Goal: Transaction & Acquisition: Purchase product/service

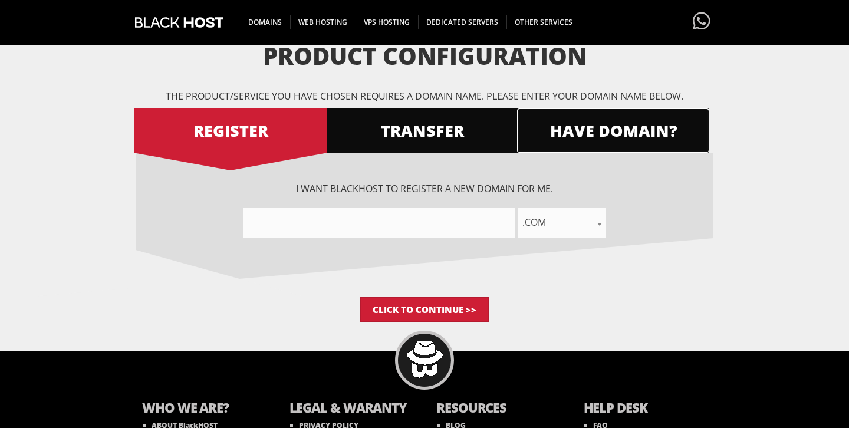
click at [579, 132] on span "HAVE DOMAIN?" at bounding box center [613, 130] width 192 height 21
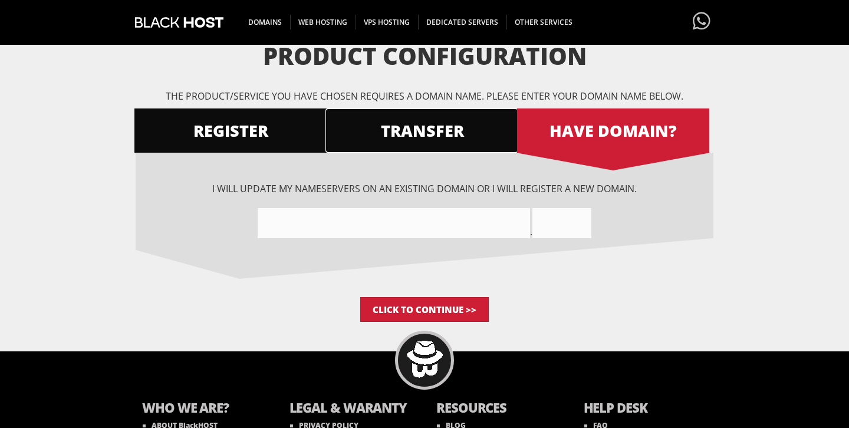
click at [441, 133] on span "TRANSFER" at bounding box center [422, 130] width 192 height 21
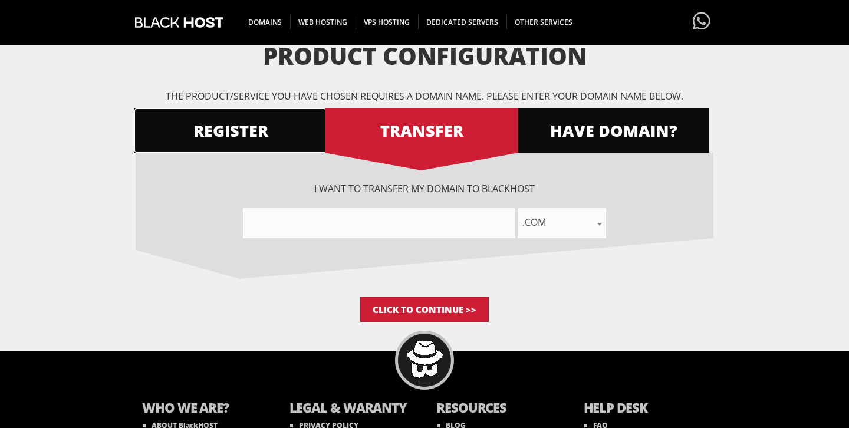
click at [251, 129] on span "REGISTER" at bounding box center [230, 130] width 192 height 21
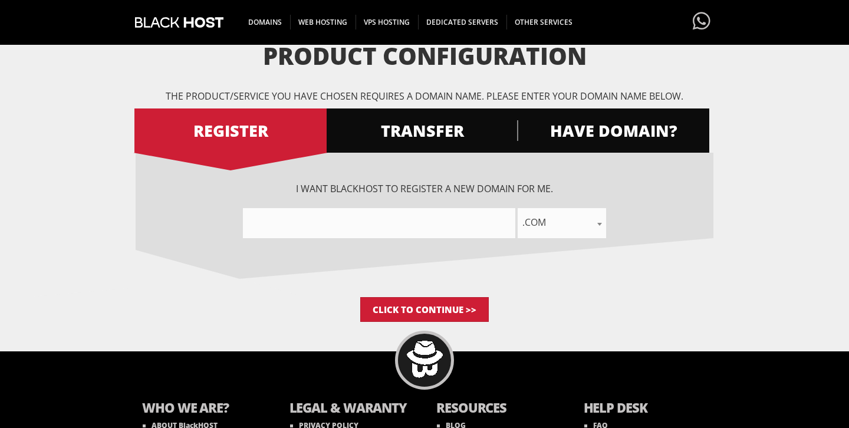
click at [345, 230] on input"] "text" at bounding box center [379, 223] width 272 height 30
type input"] "c"
type input"] "s"
type input"] "chaykoo"
click at [436, 308] on input "Click to Continue >>" at bounding box center [424, 309] width 129 height 25
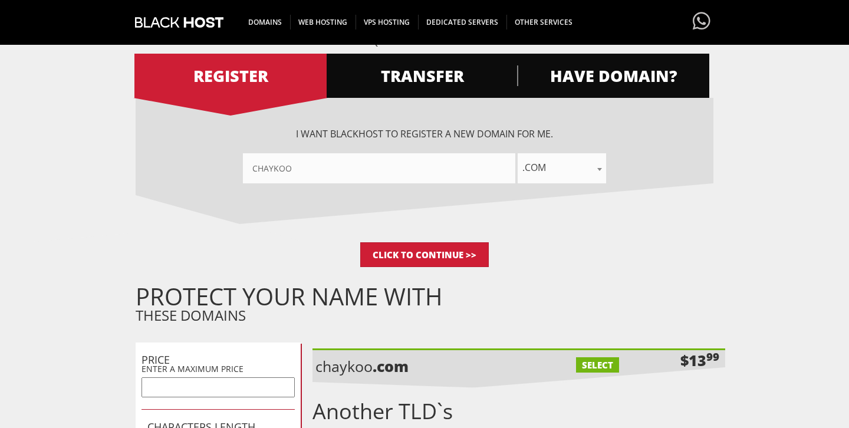
scroll to position [167, 0]
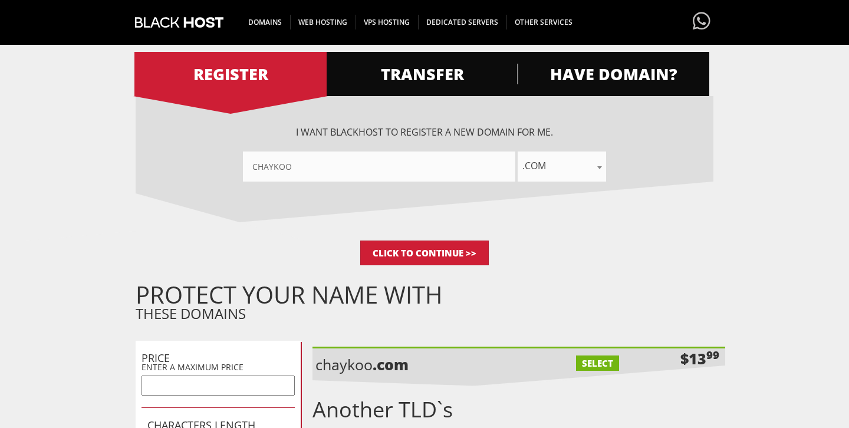
click at [561, 168] on span ".com" at bounding box center [562, 165] width 88 height 17
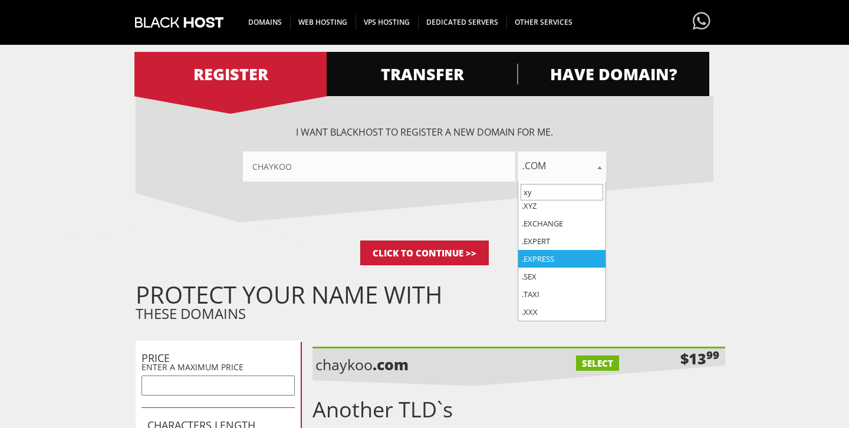
scroll to position [0, 0]
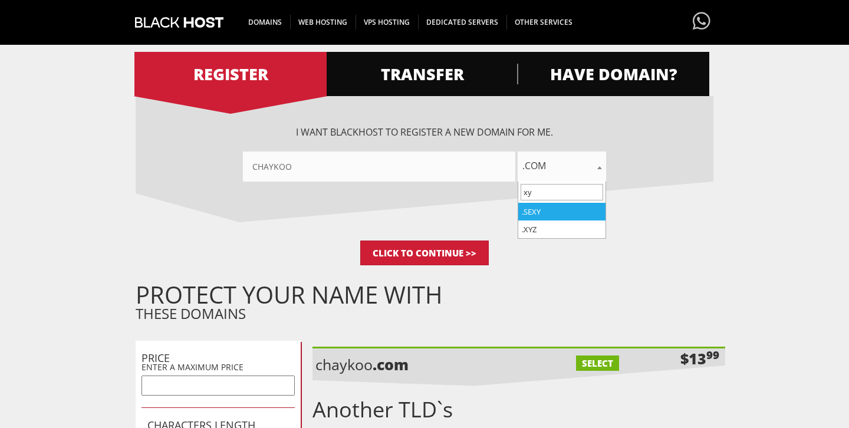
type input "xyz"
select select ".xyz"
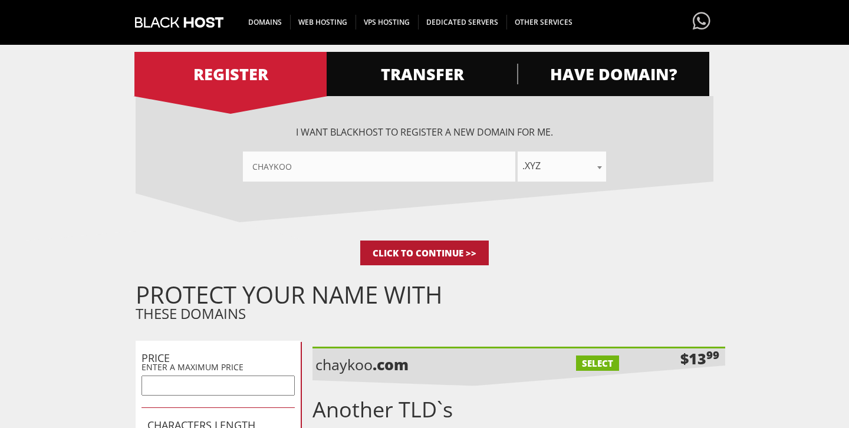
click at [452, 245] on input "Click to Continue >>" at bounding box center [424, 253] width 129 height 25
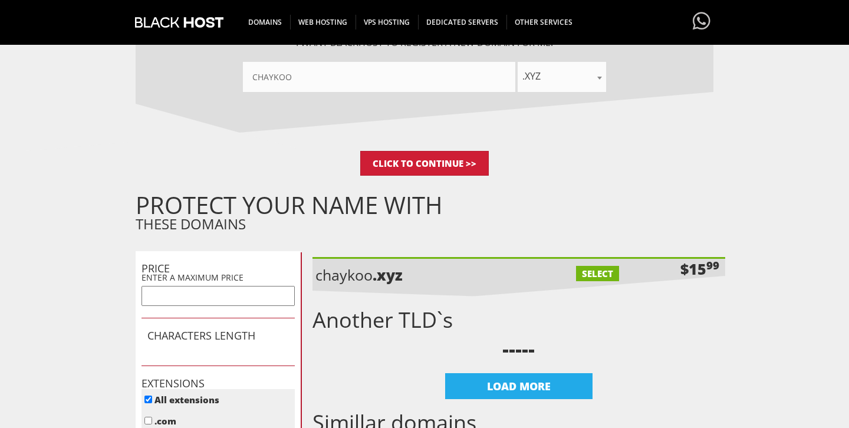
scroll to position [223, 0]
